Goal: Find specific page/section: Find specific page/section

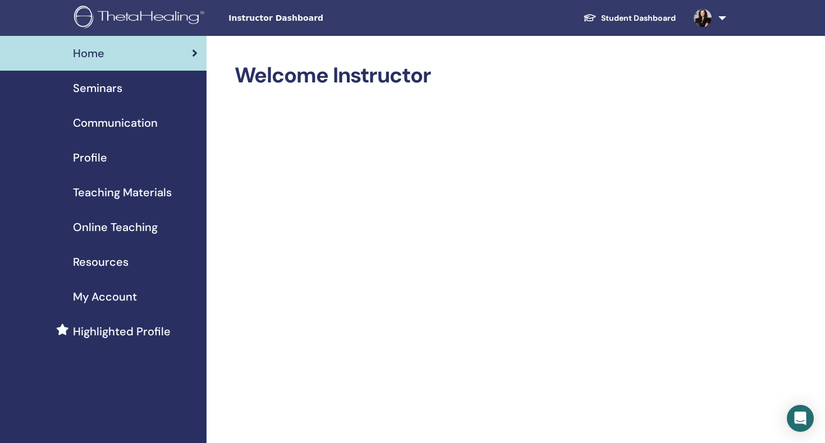
click at [91, 88] on span "Seminars" at bounding box center [97, 88] width 49 height 17
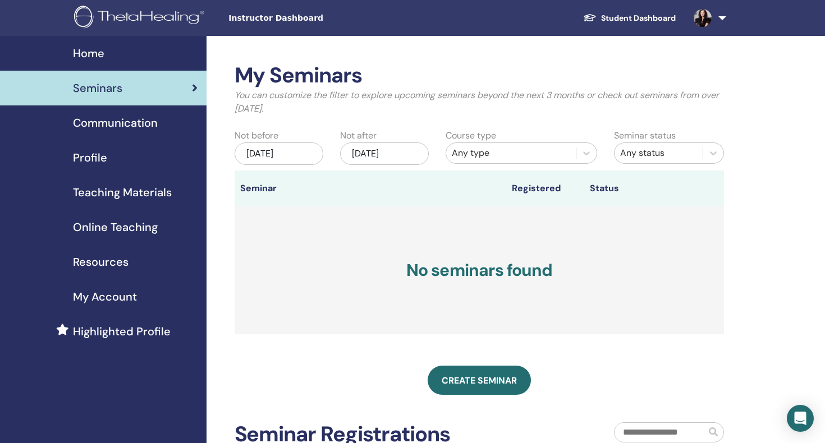
click at [604, 17] on link "Student Dashboard" at bounding box center [629, 18] width 111 height 21
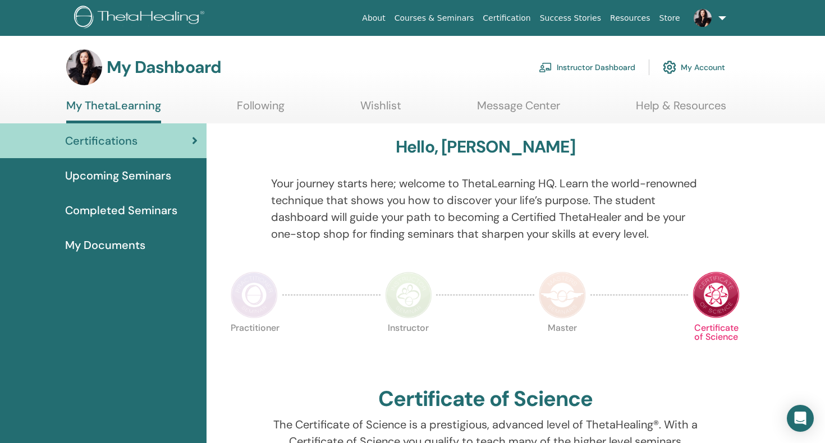
click at [143, 173] on span "Upcoming Seminars" at bounding box center [118, 175] width 106 height 17
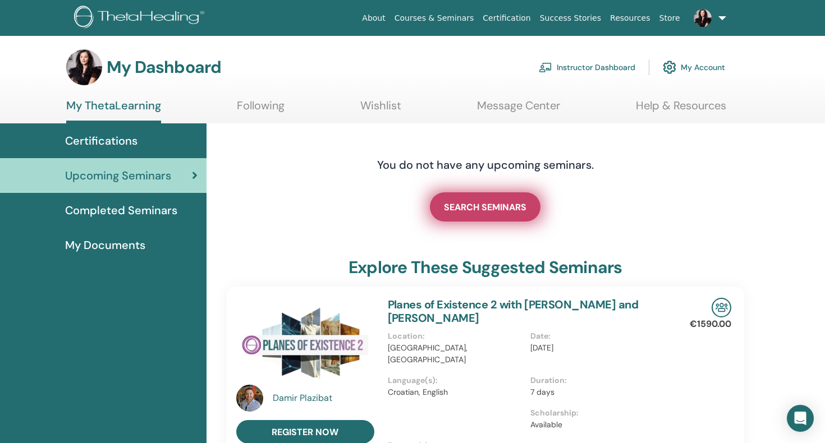
click at [471, 205] on span "SEARCH SEMINARS" at bounding box center [485, 207] width 82 height 12
